Goal: Task Accomplishment & Management: Complete application form

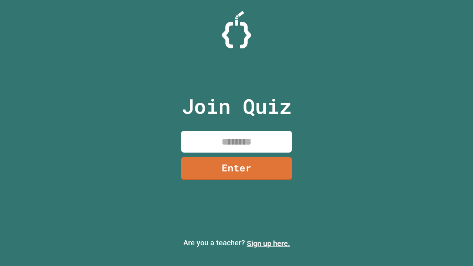
click at [268, 244] on link "Sign up here." at bounding box center [268, 243] width 43 height 9
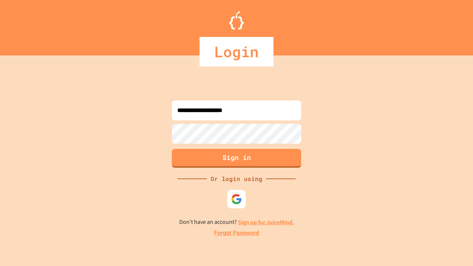
type input "**********"
